Goal: Find specific page/section: Find specific page/section

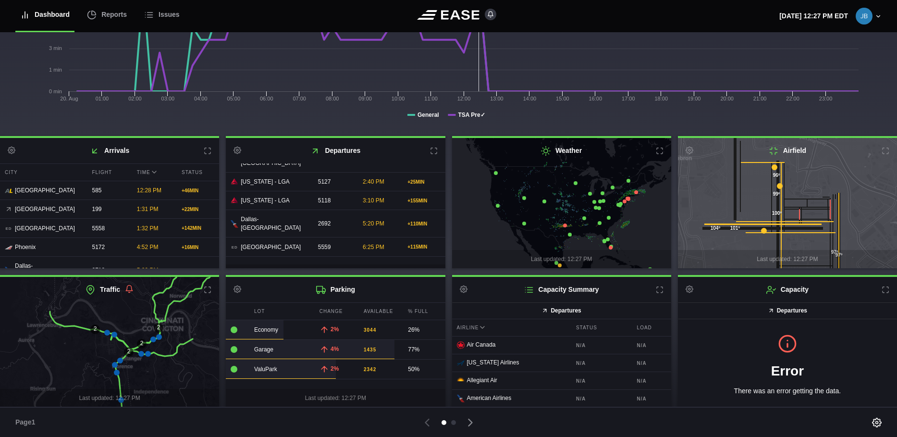
scroll to position [146, 0]
click at [159, 335] on icon at bounding box center [159, 337] width 6 height 6
click at [116, 372] on icon at bounding box center [117, 372] width 6 height 6
click at [114, 362] on icon at bounding box center [115, 364] width 6 height 6
click at [114, 333] on icon at bounding box center [114, 334] width 6 height 6
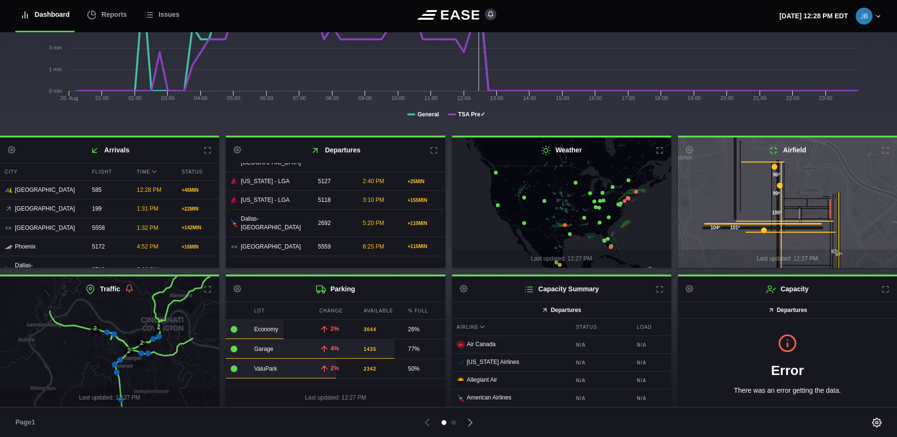
click at [105, 332] on icon at bounding box center [107, 332] width 6 height 6
click at [152, 338] on icon at bounding box center [153, 339] width 6 height 6
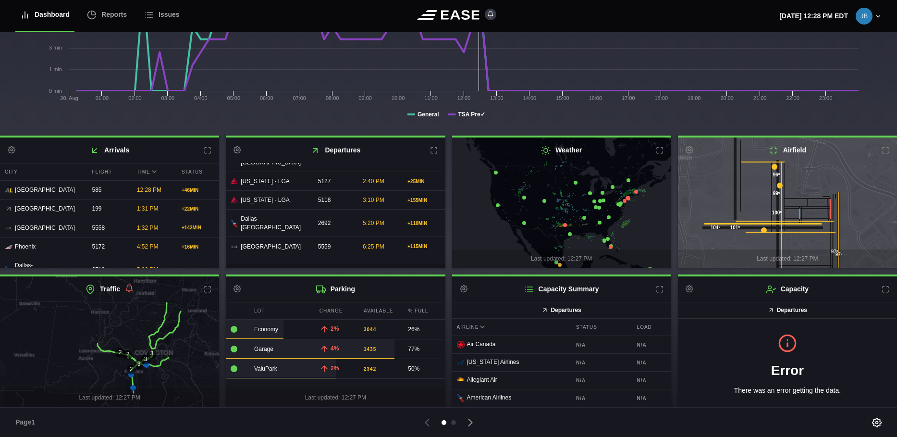
click at [132, 386] on icon at bounding box center [133, 388] width 6 height 6
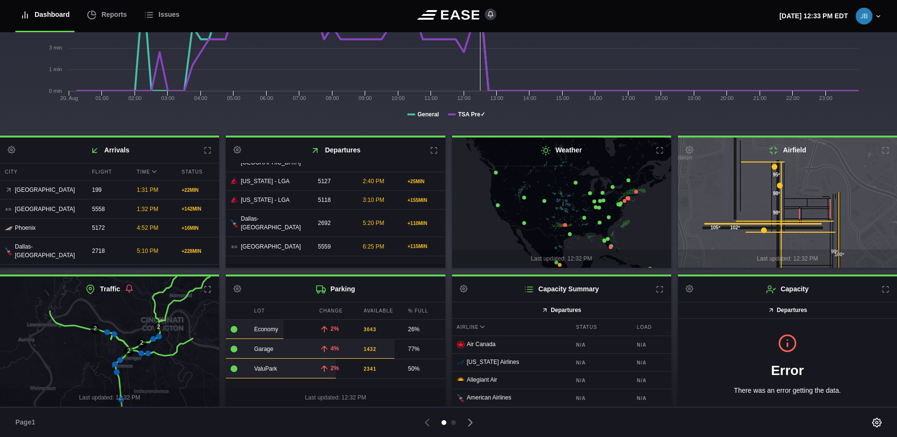
click at [120, 359] on icon at bounding box center [120, 360] width 6 height 6
click at [160, 335] on icon at bounding box center [159, 337] width 6 height 6
click at [148, 352] on icon at bounding box center [148, 353] width 6 height 6
click at [140, 351] on icon at bounding box center [141, 353] width 6 height 6
click at [115, 333] on icon at bounding box center [114, 334] width 6 height 6
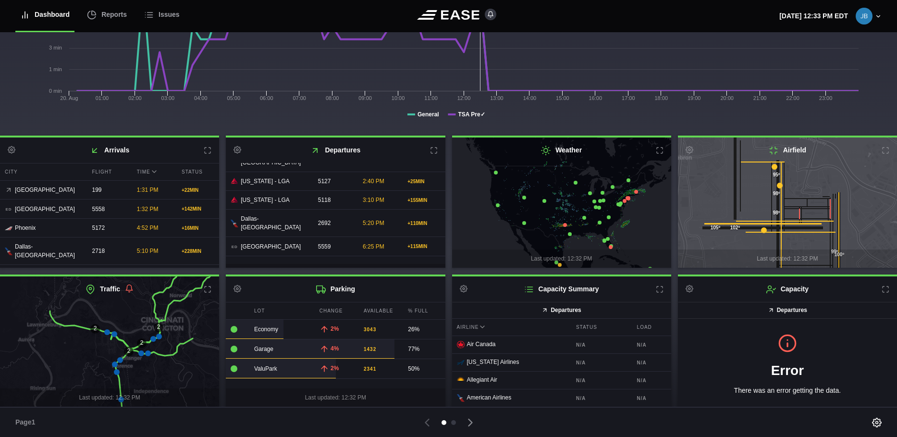
click at [105, 330] on icon at bounding box center [107, 332] width 6 height 6
click at [130, 349] on div "2" at bounding box center [129, 352] width 10 height 10
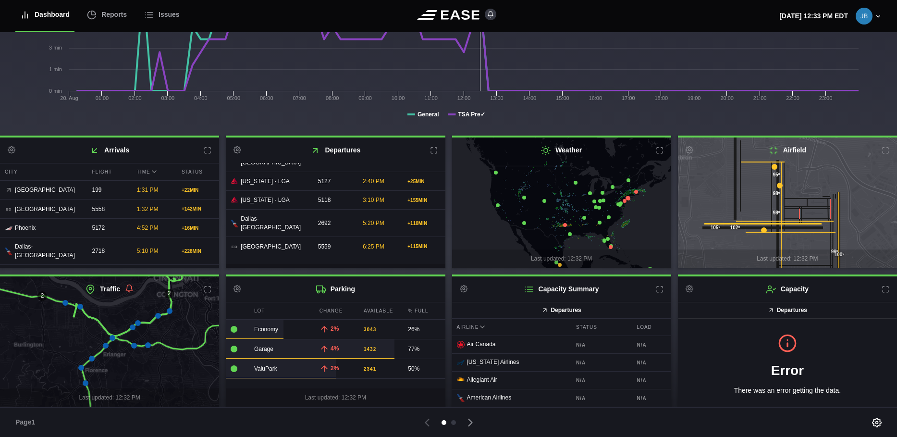
click at [133, 344] on icon at bounding box center [134, 346] width 6 height 6
click at [170, 310] on icon at bounding box center [170, 311] width 6 height 6
click at [132, 327] on icon at bounding box center [133, 327] width 6 height 6
click at [64, 303] on icon at bounding box center [65, 303] width 6 height 6
click at [84, 383] on icon at bounding box center [86, 383] width 6 height 6
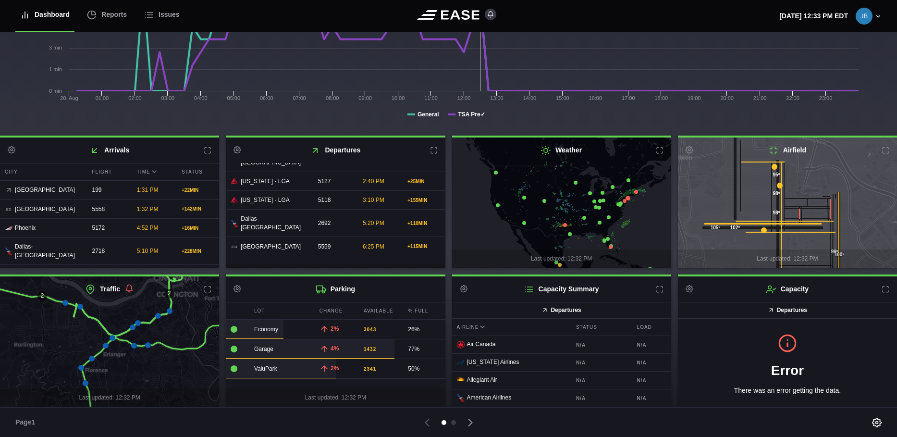
click at [80, 368] on icon at bounding box center [81, 368] width 6 height 6
click at [80, 307] on icon at bounding box center [80, 307] width 6 height 6
click at [86, 381] on icon at bounding box center [86, 383] width 6 height 6
click at [82, 368] on icon at bounding box center [81, 368] width 6 height 6
click at [149, 344] on icon at bounding box center [148, 345] width 6 height 6
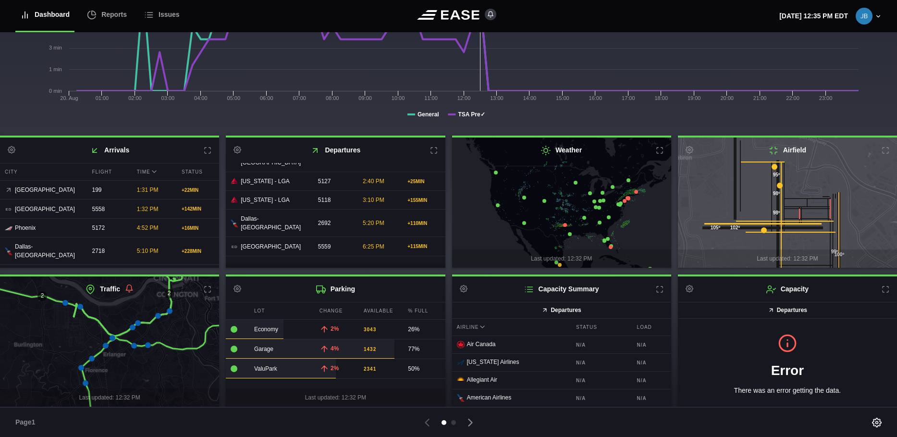
click at [80, 367] on icon at bounding box center [81, 368] width 6 height 6
click at [169, 310] on icon at bounding box center [170, 311] width 6 height 6
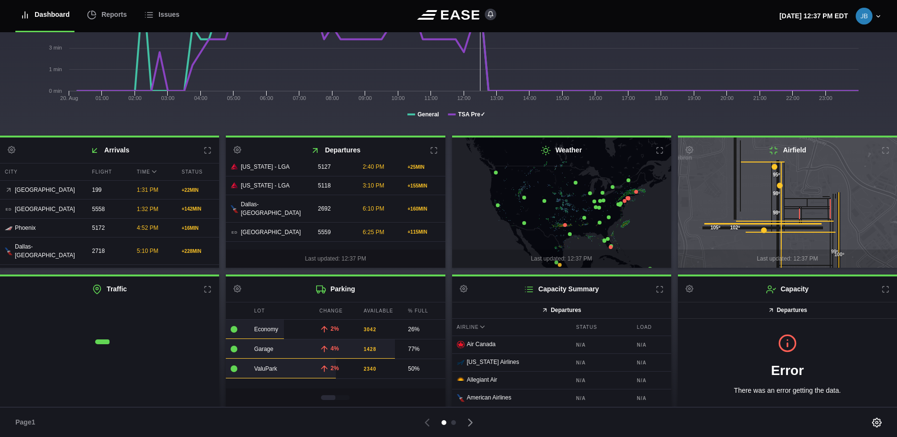
scroll to position [36, 0]
